Goal: Information Seeking & Learning: Check status

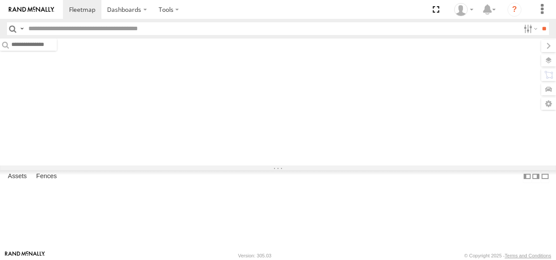
type input "****"
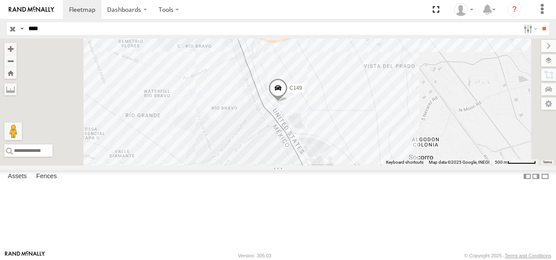
click at [12, 29] on input "button" at bounding box center [12, 28] width 11 height 13
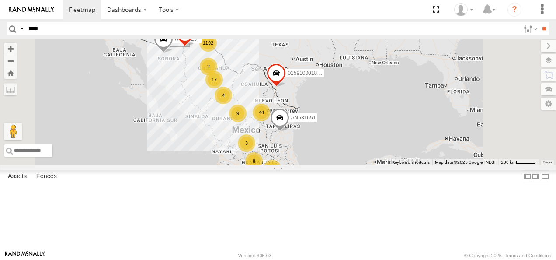
drag, startPoint x: 325, startPoint y: 116, endPoint x: 271, endPoint y: 113, distance: 53.4
click at [271, 113] on div "1192 44 8 17 4 2 AN539297 2 9 3 4 AN531651 015910001811580 F2771" at bounding box center [278, 101] width 556 height 127
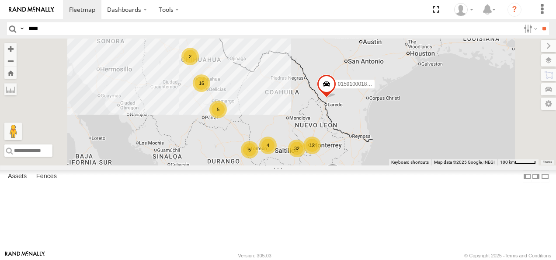
drag, startPoint x: 311, startPoint y: 95, endPoint x: 371, endPoint y: 159, distance: 86.9
click at [371, 159] on div "AN539297 AN531651 015910001811580 F2771 1188 32 16 2 12 3 5 5 AN535203 4 AN5319…" at bounding box center [278, 101] width 556 height 127
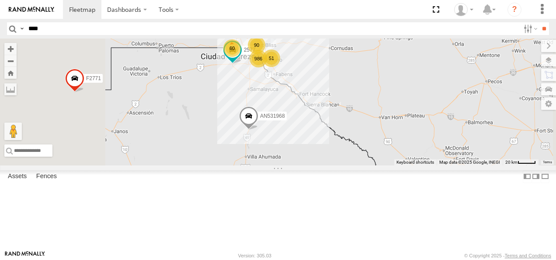
drag, startPoint x: 370, startPoint y: 112, endPoint x: 386, endPoint y: 158, distance: 49.1
click at [386, 158] on div "AN539297 AN531651 015910001811580 F2771 AN535203 AN531968 AN539766 986 90 60 51…" at bounding box center [278, 101] width 556 height 127
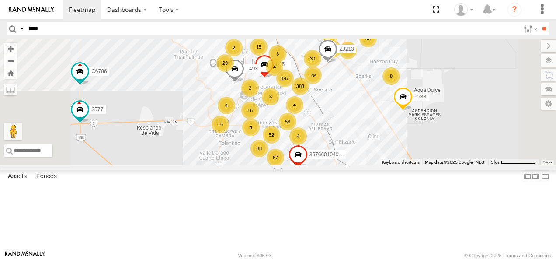
drag, startPoint x: 374, startPoint y: 125, endPoint x: 387, endPoint y: 189, distance: 65.0
click at [387, 165] on div "AN539297 AN531651 015910001811580 F2771 AN535203 AN531968 AN539766 2577 C6786 A…" at bounding box center [278, 101] width 556 height 127
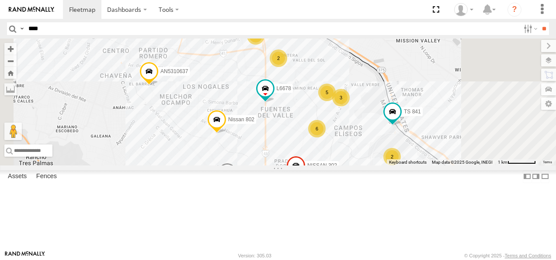
drag, startPoint x: 363, startPoint y: 101, endPoint x: 371, endPoint y: 128, distance: 27.5
click at [371, 128] on div "AN539297 AN531651 015910001811580 F2771 AN535203 AN531968 AN539766 2577 C6786 A…" at bounding box center [278, 101] width 556 height 127
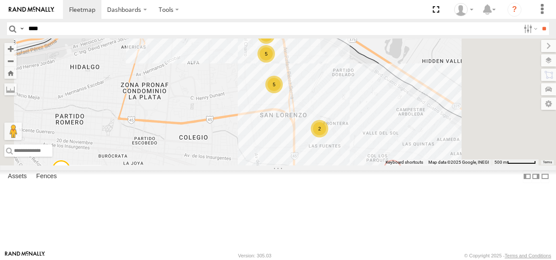
drag, startPoint x: 371, startPoint y: 92, endPoint x: 380, endPoint y: 161, distance: 69.2
click at [380, 161] on div "AN539297 AN531651 015910001811580 F2771 AN535203 AN531968 AN539766 2577 C6786 A…" at bounding box center [278, 101] width 556 height 127
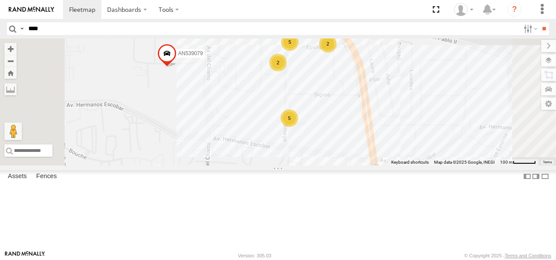
drag, startPoint x: 391, startPoint y: 103, endPoint x: 398, endPoint y: 167, distance: 63.9
click at [398, 165] on div "AN539297 AN531651 015910001811580 F2771 AN535203 AN531968 AN539766 2577 C6786 A…" at bounding box center [278, 101] width 556 height 127
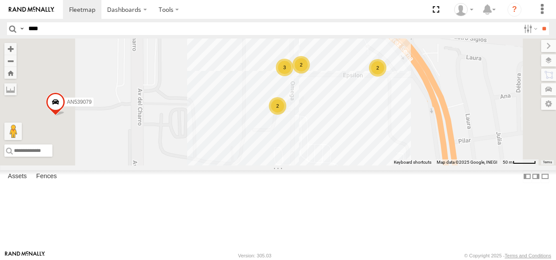
drag, startPoint x: 404, startPoint y: 115, endPoint x: 419, endPoint y: 195, distance: 82.2
click at [419, 165] on div "AN539297 AN531651 015910001811580 F2771 AN535203 AN531968 AN539766 2577 C6786 A…" at bounding box center [278, 101] width 556 height 127
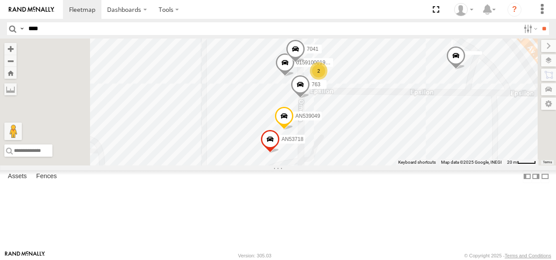
drag, startPoint x: 426, startPoint y: 125, endPoint x: 426, endPoint y: 149, distance: 24.1
click at [426, 149] on div "AN539297 AN531651 015910001811580 F2771 AN535203 AN531968 AN539766 2577 C6786 A…" at bounding box center [278, 101] width 556 height 127
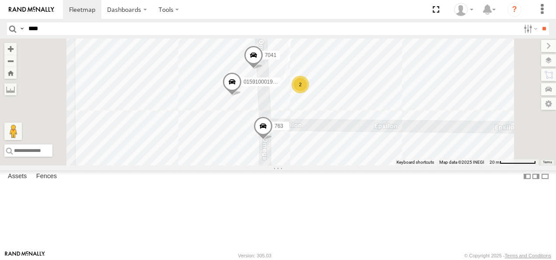
drag, startPoint x: 441, startPoint y: 171, endPoint x: 412, endPoint y: 190, distance: 33.8
click at [415, 165] on div "AN539297 AN531651 015910001811580 F2771 AN535203 AN531968 AN539766 2577 C6786 A…" at bounding box center [278, 101] width 556 height 127
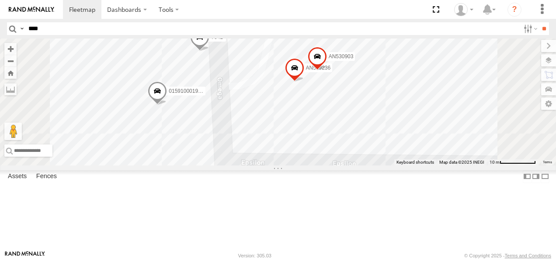
drag, startPoint x: 409, startPoint y: 130, endPoint x: 416, endPoint y: 178, distance: 48.7
click at [416, 165] on div "AN539297 AN531651 015910001811580 F2771 AN535203 AN531968 AN539766 2577 C6786 A…" at bounding box center [278, 101] width 556 height 127
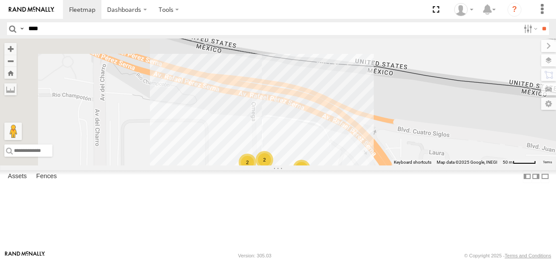
drag, startPoint x: 279, startPoint y: 136, endPoint x: 395, endPoint y: 219, distance: 142.7
click at [395, 165] on div "2 2 2 2" at bounding box center [278, 101] width 556 height 127
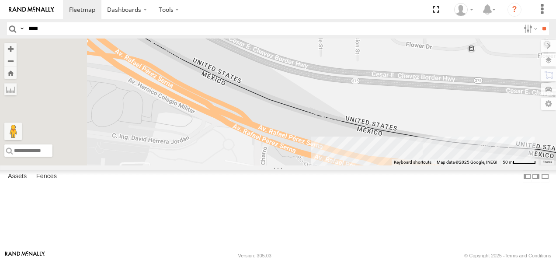
drag, startPoint x: 326, startPoint y: 190, endPoint x: 412, endPoint y: 225, distance: 92.0
click at [410, 165] on div "2 2 2 2 AN532033" at bounding box center [278, 101] width 556 height 127
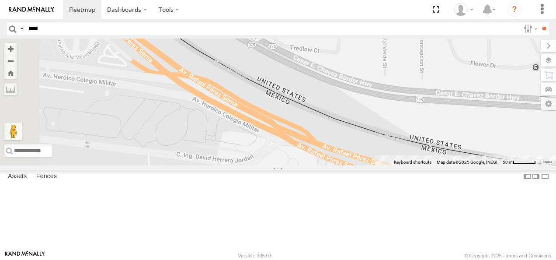
drag, startPoint x: 403, startPoint y: 196, endPoint x: 419, endPoint y: 201, distance: 16.9
click at [416, 165] on div "2 2 2 2 AN532033" at bounding box center [278, 101] width 556 height 127
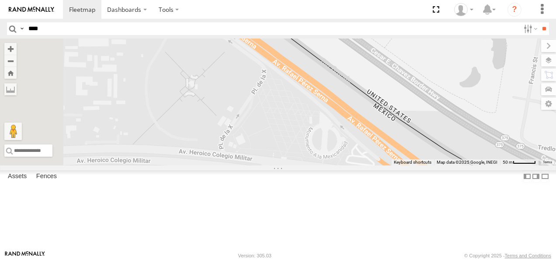
drag, startPoint x: 367, startPoint y: 155, endPoint x: 417, endPoint y: 206, distance: 71.5
click at [417, 165] on div "2 2 2 2 AN532033" at bounding box center [278, 101] width 556 height 127
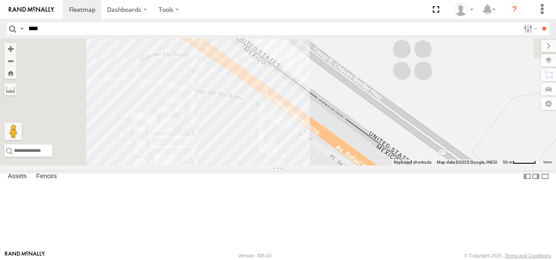
drag, startPoint x: 378, startPoint y: 194, endPoint x: 393, endPoint y: 213, distance: 24.3
click at [392, 165] on div "2 2 2 2 AN532033" at bounding box center [278, 101] width 556 height 127
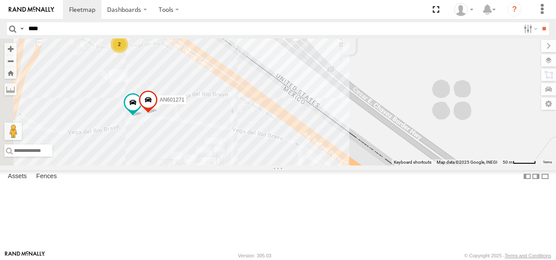
drag, startPoint x: 328, startPoint y: 174, endPoint x: 370, endPoint y: 203, distance: 51.2
click at [370, 165] on div "2 2 2 2 AN532033 2 AN601271 136" at bounding box center [278, 101] width 556 height 127
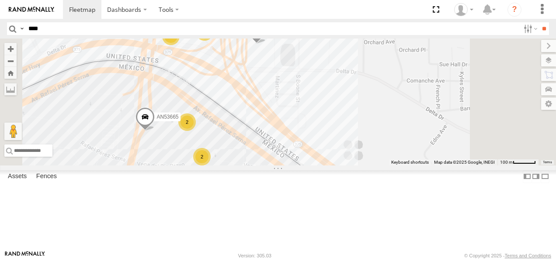
drag, startPoint x: 282, startPoint y: 169, endPoint x: 298, endPoint y: 179, distance: 19.4
click at [298, 165] on div "AN532033 2 2 2 906 2 AN601523 6679 AN53665" at bounding box center [278, 101] width 556 height 127
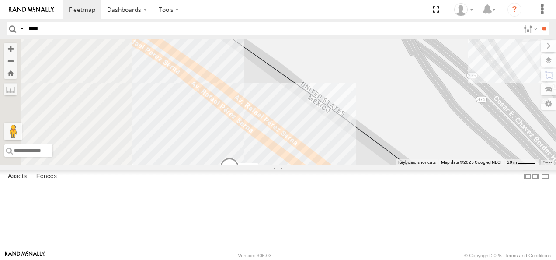
drag, startPoint x: 344, startPoint y: 147, endPoint x: 370, endPoint y: 219, distance: 75.7
click at [370, 165] on div "AN532033 906 AN601523 6679 AN53665 AN601271 136 141 V3871" at bounding box center [278, 101] width 556 height 127
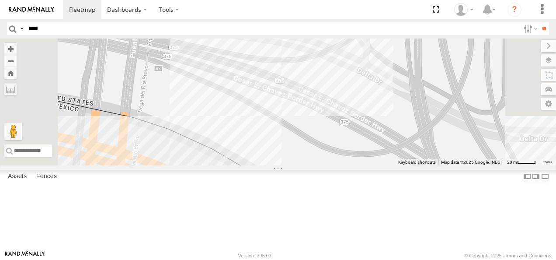
drag, startPoint x: 346, startPoint y: 123, endPoint x: 371, endPoint y: 221, distance: 100.8
click at [371, 165] on div "AN532033 906 AN601523 6679 AN53665 AN601271 136 141 V3871" at bounding box center [278, 101] width 556 height 127
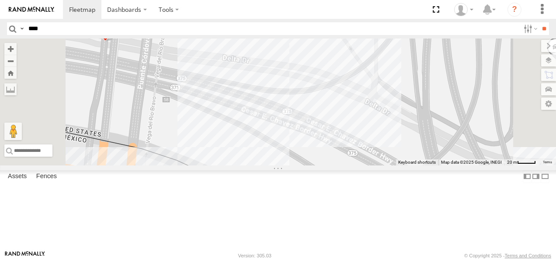
drag, startPoint x: 354, startPoint y: 167, endPoint x: 363, endPoint y: 230, distance: 63.7
click at [364, 165] on div "AN532033 906 AN601523 6679 AN53665 AN601271 136 141 V3871 3487 AN539225 177" at bounding box center [278, 101] width 556 height 127
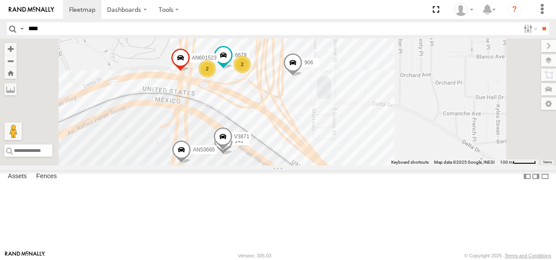
drag, startPoint x: 385, startPoint y: 201, endPoint x: 329, endPoint y: 122, distance: 96.6
click at [335, 125] on div "AN532033 906 AN601523 6679 AN53665 AN601271 136 141 V3871 2 2" at bounding box center [278, 101] width 556 height 127
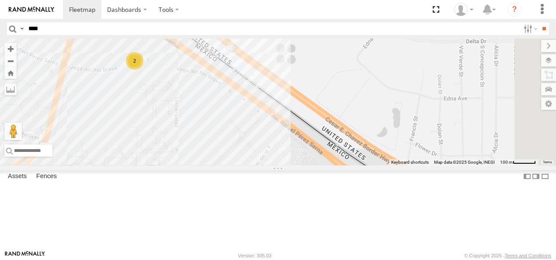
drag, startPoint x: 386, startPoint y: 158, endPoint x: 340, endPoint y: 129, distance: 54.1
click at [353, 130] on div "AN532033 906 AN601523 6679 AN53665 2 2 2 2" at bounding box center [278, 101] width 556 height 127
